Goal: Task Accomplishment & Management: Manage account settings

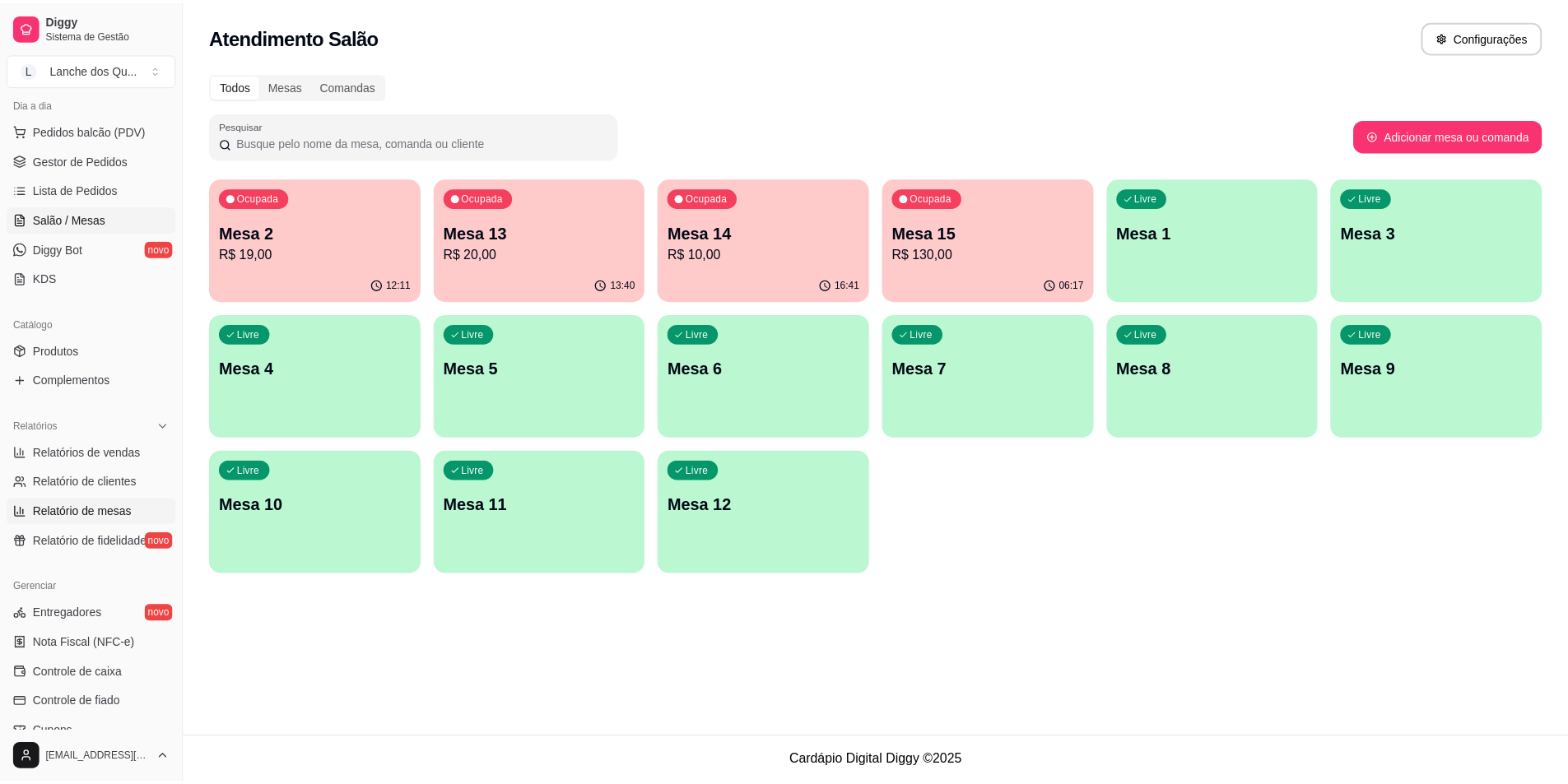
scroll to position [329, 0]
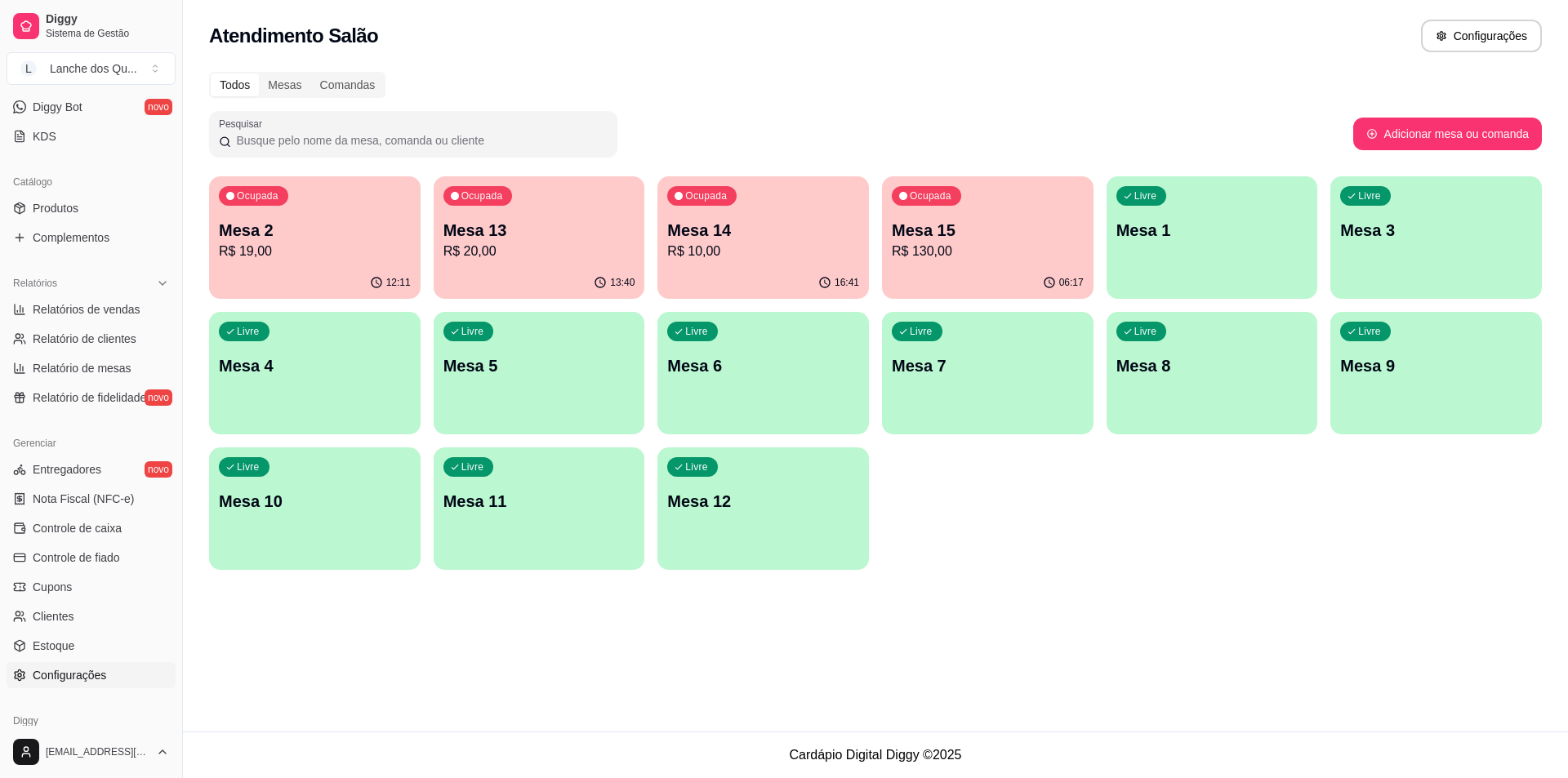
click at [63, 671] on span "Configurações" at bounding box center [69, 675] width 73 height 17
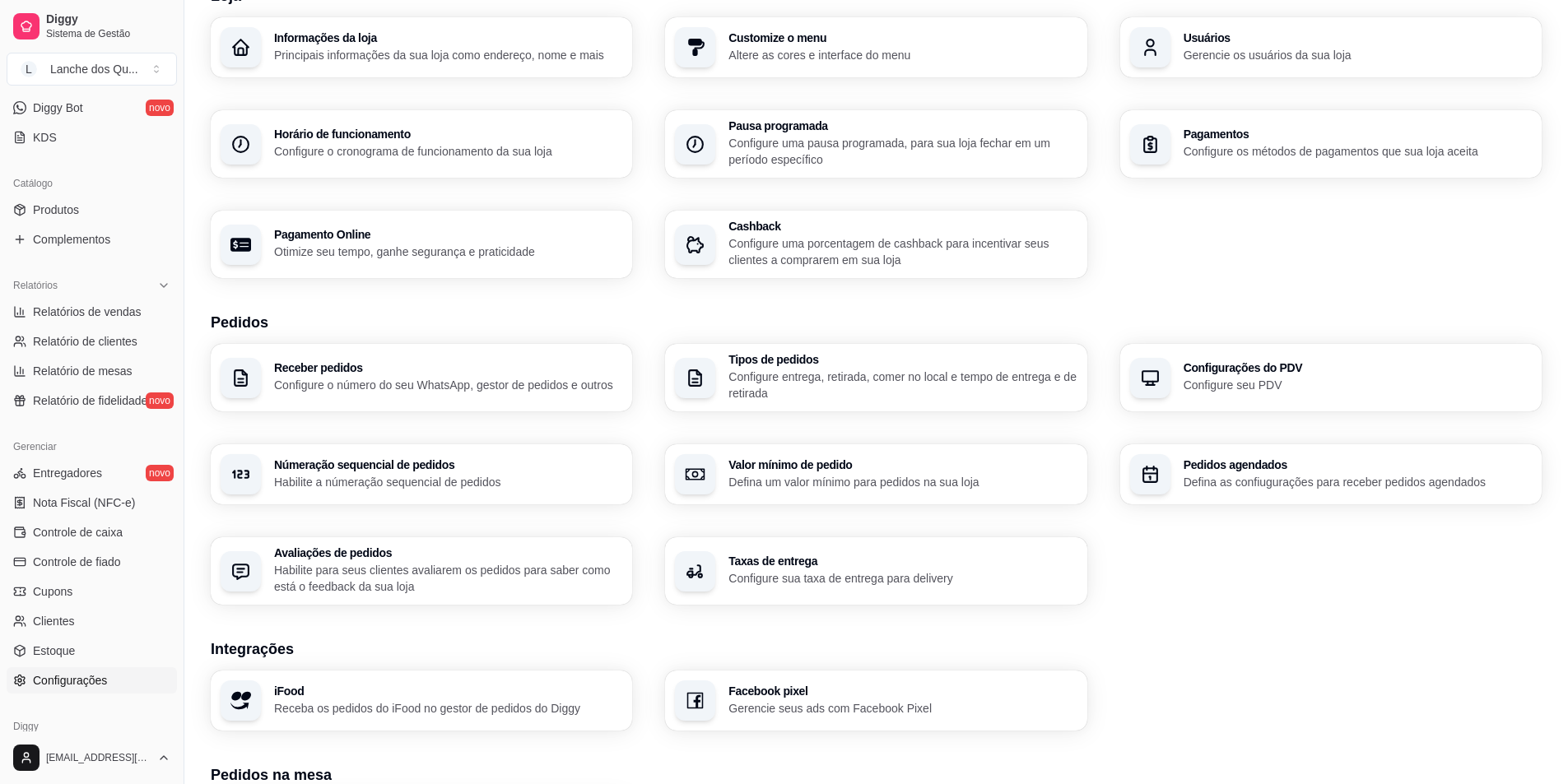
scroll to position [99, 0]
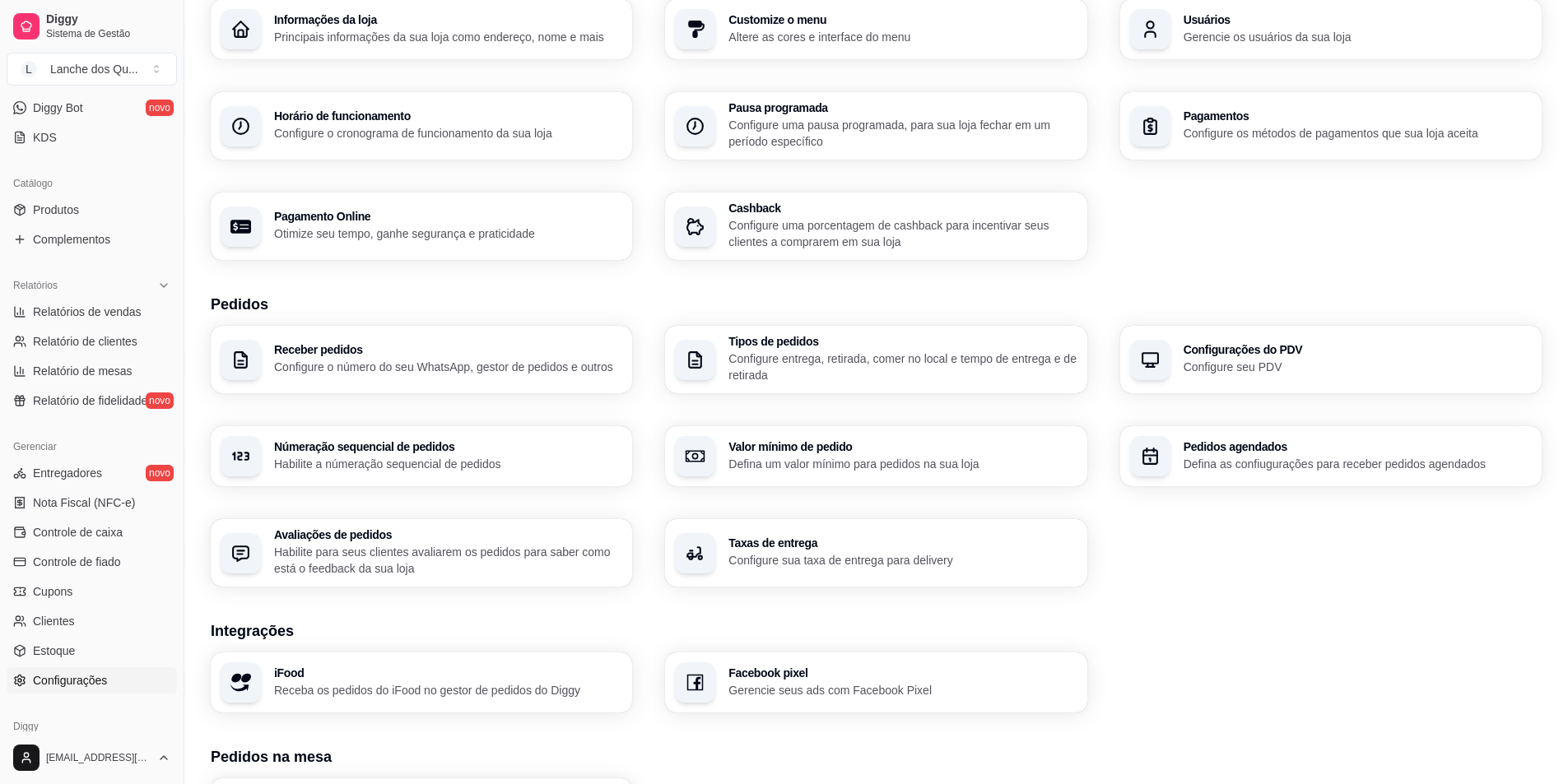
click at [808, 546] on h3 "Taxas de entrega" at bounding box center [902, 543] width 348 height 12
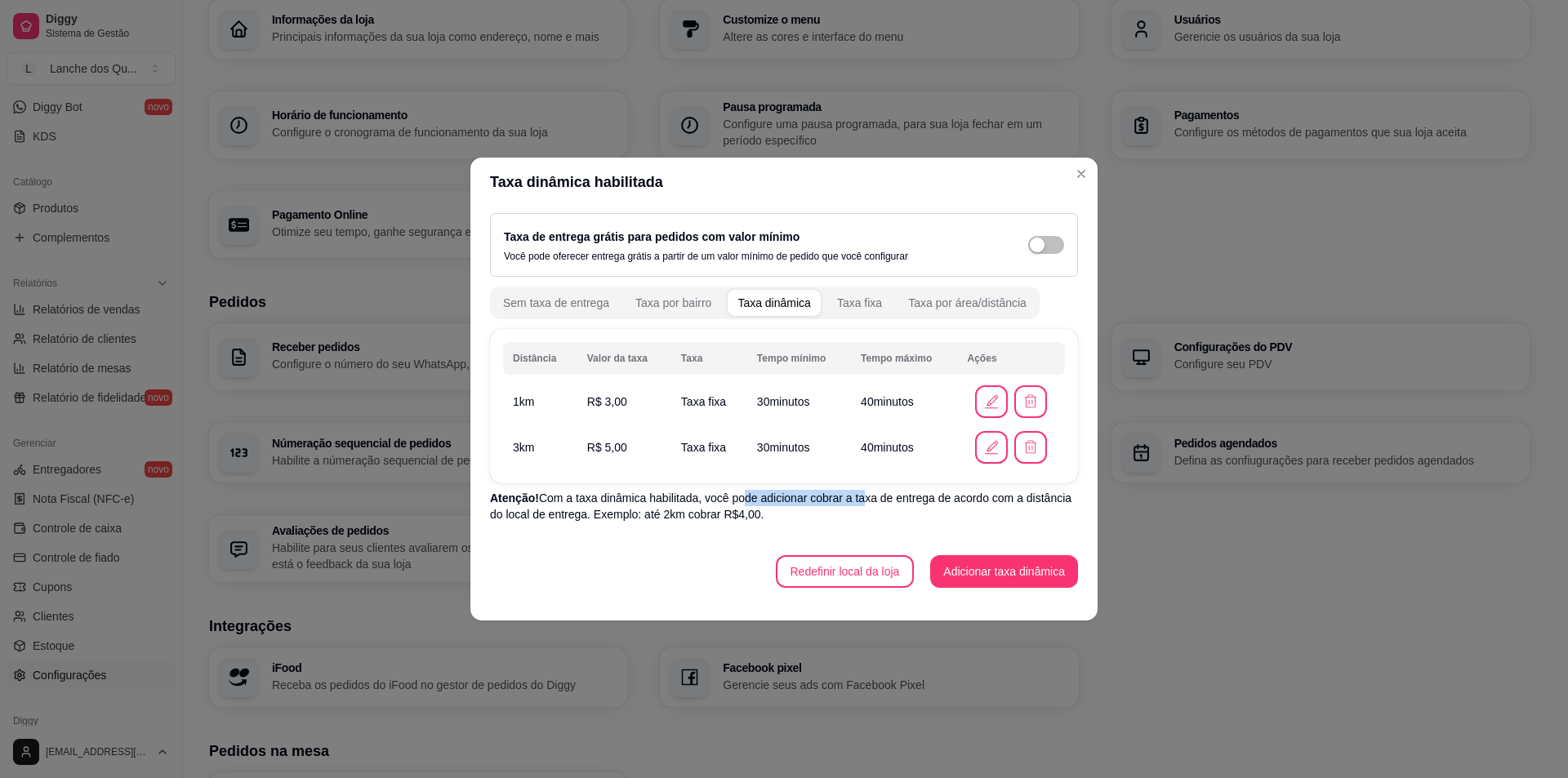
drag, startPoint x: 736, startPoint y: 498, endPoint x: 879, endPoint y: 501, distance: 143.0
click at [864, 501] on p "Atenção! Com a taxa dinâmica habilitada, você pode adicionar cobrar a taxa de e…" at bounding box center [784, 506] width 588 height 33
click at [879, 501] on p "Atenção! Com a taxa dinâmica habilitada, você pode adicionar cobrar a taxa de e…" at bounding box center [784, 506] width 588 height 33
click at [944, 297] on div "Taxa por área/distância" at bounding box center [968, 303] width 119 height 17
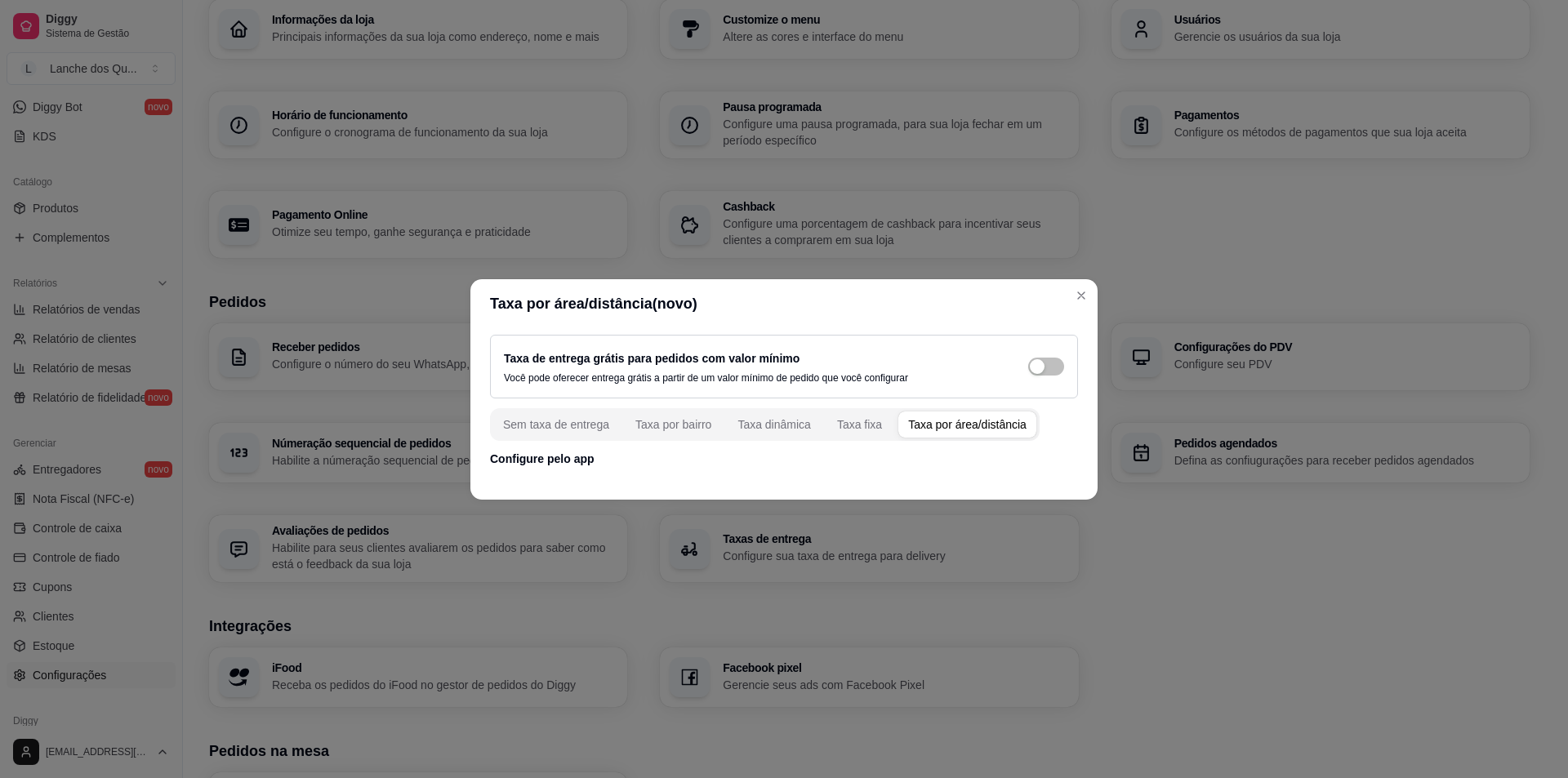
click at [556, 463] on p "Configure pelo app" at bounding box center [784, 459] width 588 height 17
click at [556, 462] on p "Configure pelo app" at bounding box center [784, 459] width 588 height 17
click at [629, 468] on div "Taxa de entrega grátis para pedidos com valor mínimo Você pode oferecer entrega…" at bounding box center [784, 400] width 627 height 145
drag, startPoint x: 1056, startPoint y: 446, endPoint x: 1018, endPoint y: 444, distance: 38.1
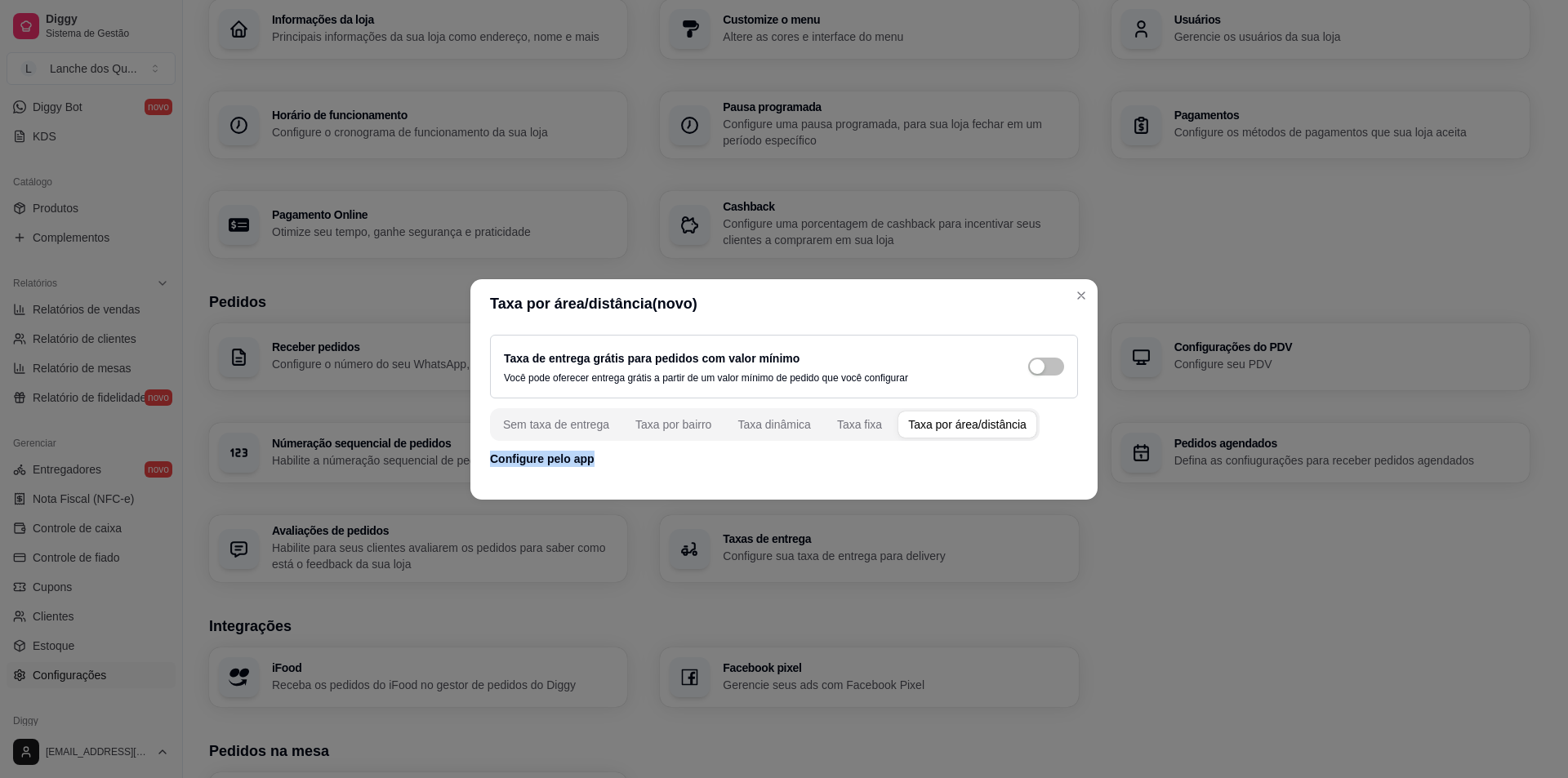
click at [1055, 446] on div "Sem taxa de entrega Taxa por bairro Taxa dinâmica Taxa fixa Taxa por área/distâ…" at bounding box center [784, 437] width 588 height 59
click at [769, 430] on div "Taxa dinâmica" at bounding box center [774, 424] width 73 height 17
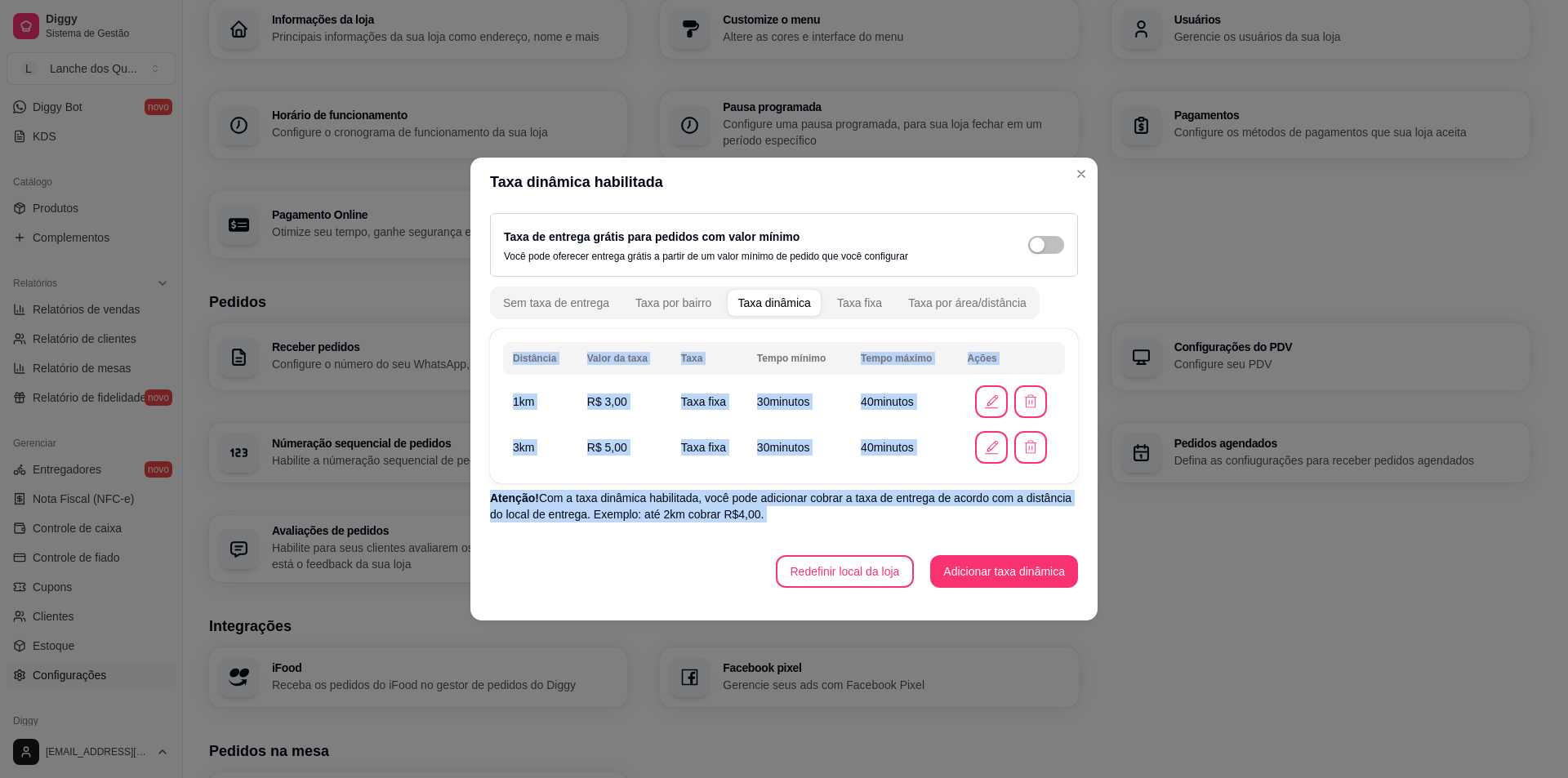
click at [841, 344] on th "Tempo mínimo" at bounding box center [799, 358] width 104 height 33
click at [878, 508] on p "Atenção! Com a taxa dinâmica habilitada, você pode adicionar cobrar a taxa de e…" at bounding box center [784, 506] width 588 height 33
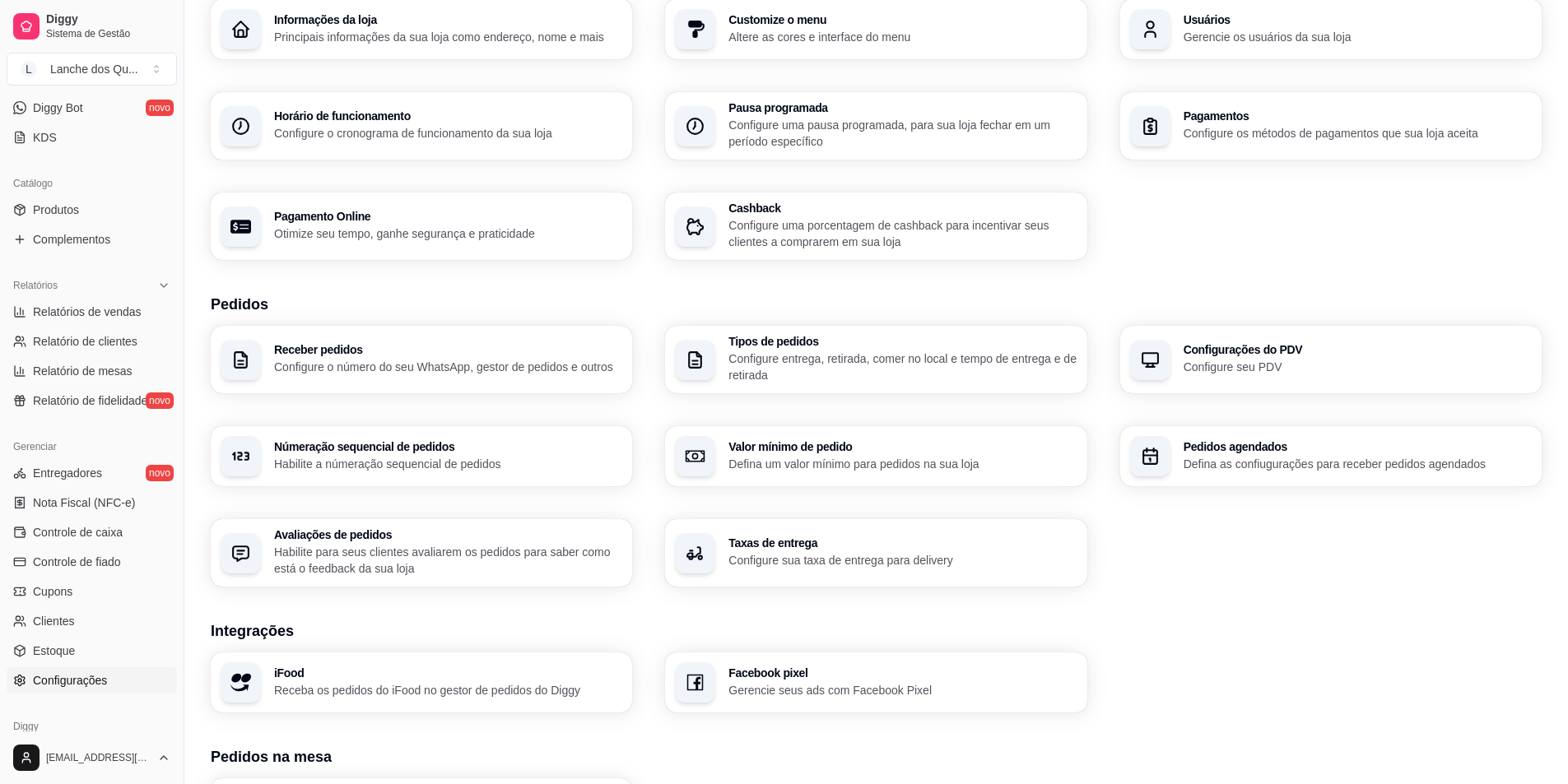
click at [812, 556] on p "Configure sua taxa de entrega para delivery" at bounding box center [902, 561] width 348 height 17
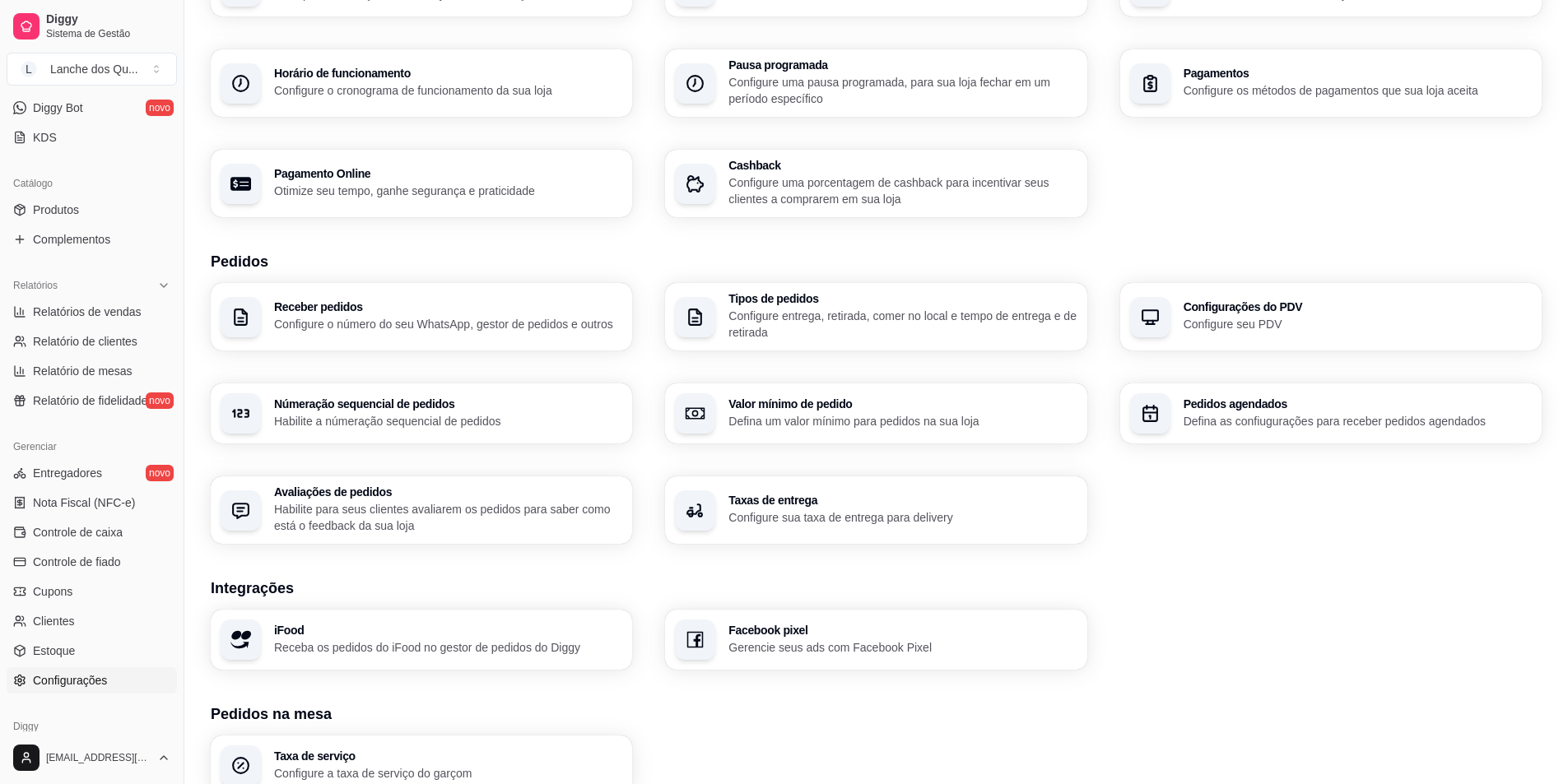
scroll to position [347, 0]
